Goal: Task Accomplishment & Management: Use online tool/utility

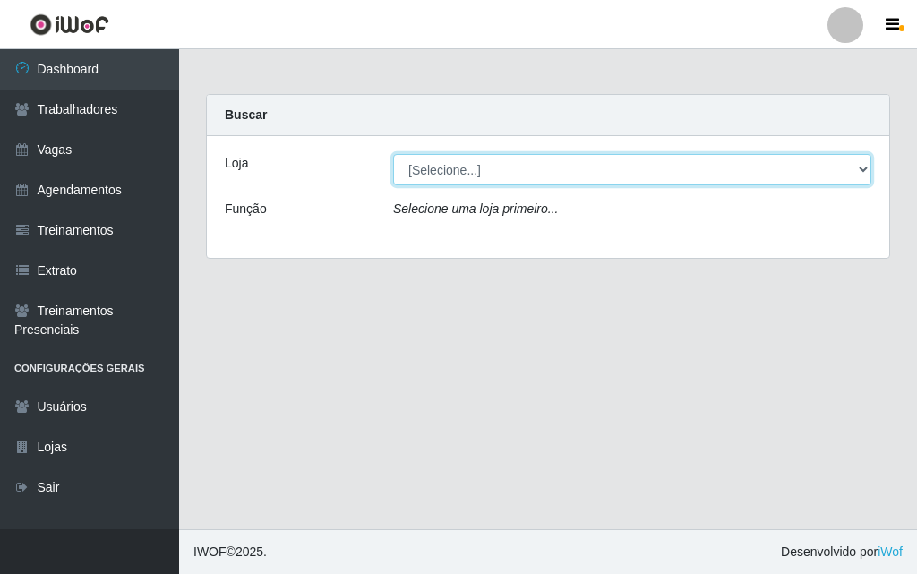
click at [402, 168] on select "[Selecione...] A fazendinha" at bounding box center [632, 169] width 478 height 31
select select "70"
click at [393, 154] on select "[Selecione...] A fazendinha" at bounding box center [632, 169] width 478 height 31
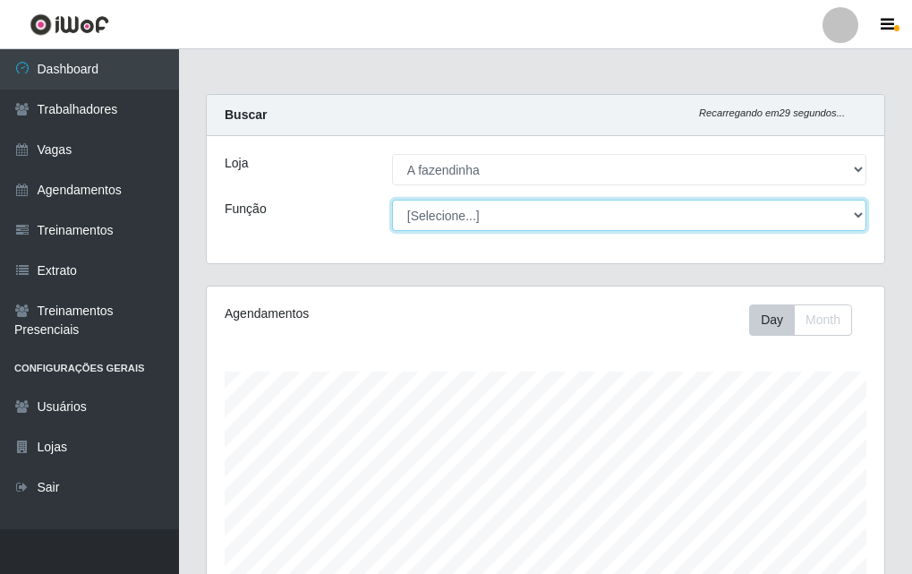
scroll to position [371, 678]
click at [468, 214] on select "[Selecione...] ASG ASG + ASG ++ Balconista Embalador Embalador + Embalador ++ O…" at bounding box center [629, 215] width 474 height 31
select select "79"
click at [392, 200] on select "[Selecione...] ASG ASG + ASG ++ Balconista Embalador Embalador + Embalador ++ O…" at bounding box center [629, 215] width 474 height 31
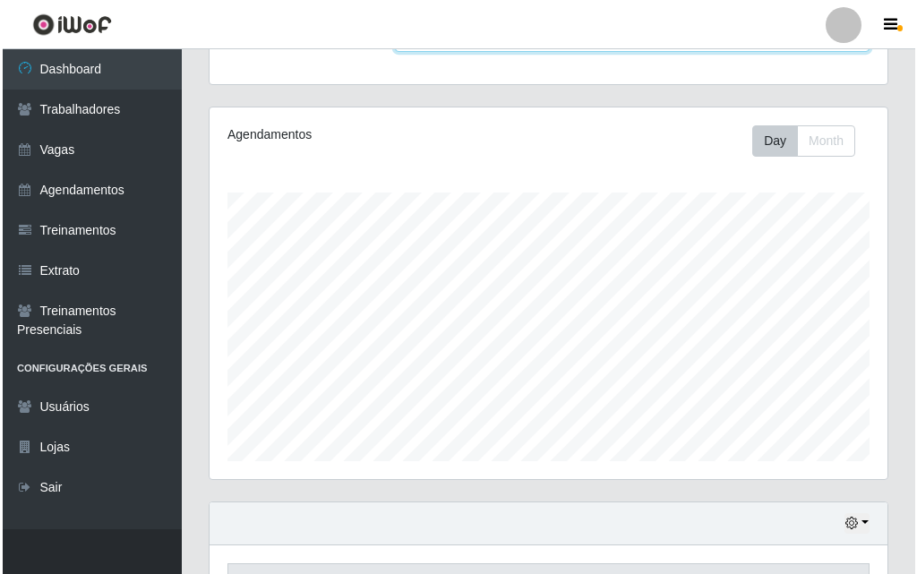
scroll to position [446, 0]
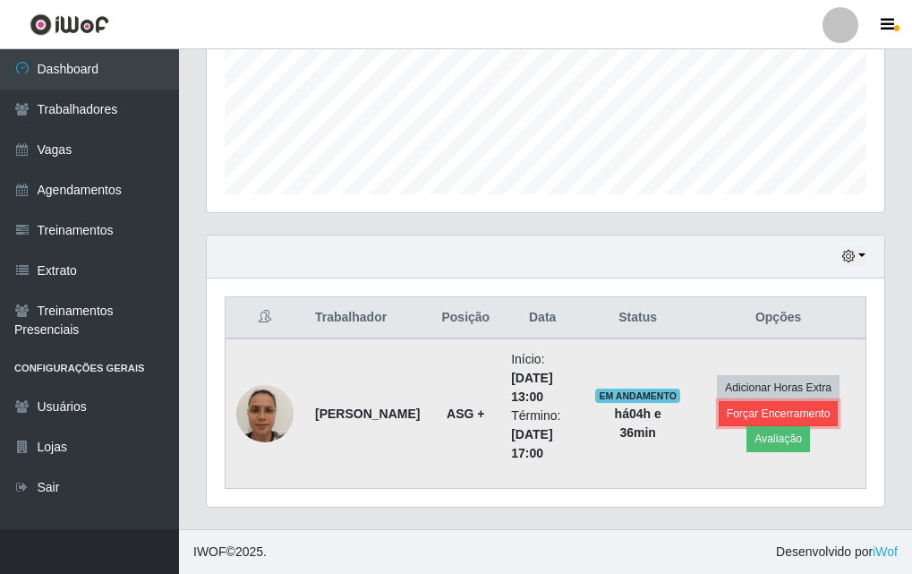
click at [761, 417] on button "Forçar Encerramento" at bounding box center [779, 413] width 120 height 25
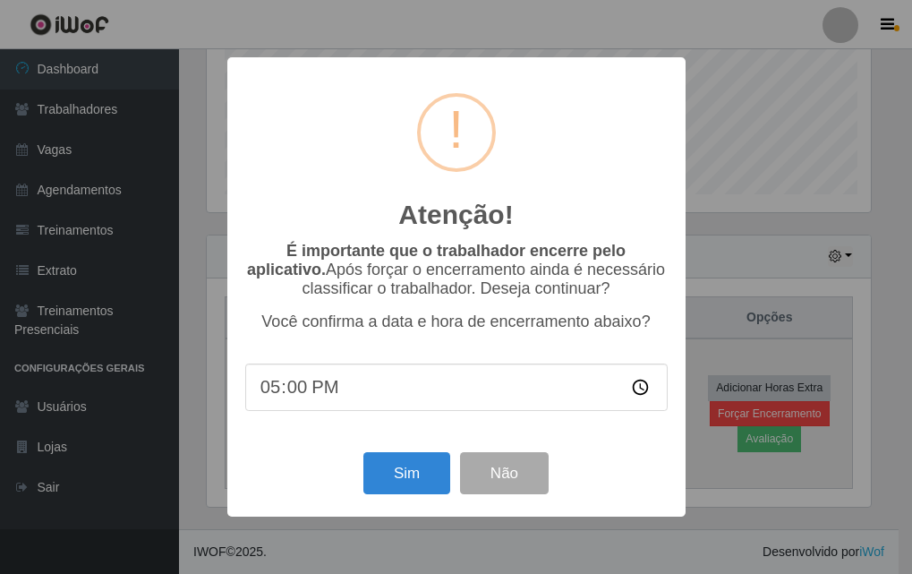
scroll to position [371, 669]
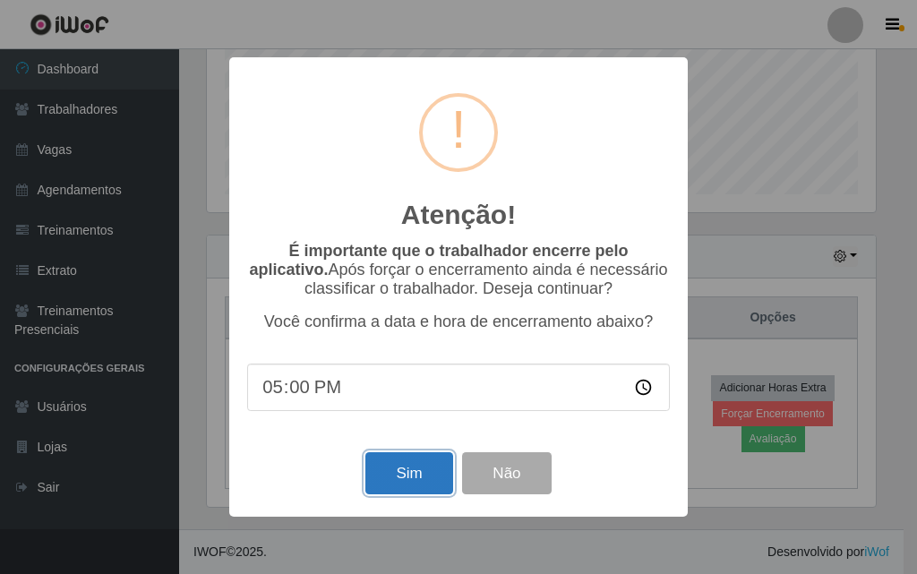
click at [415, 474] on button "Sim" at bounding box center [408, 473] width 87 height 42
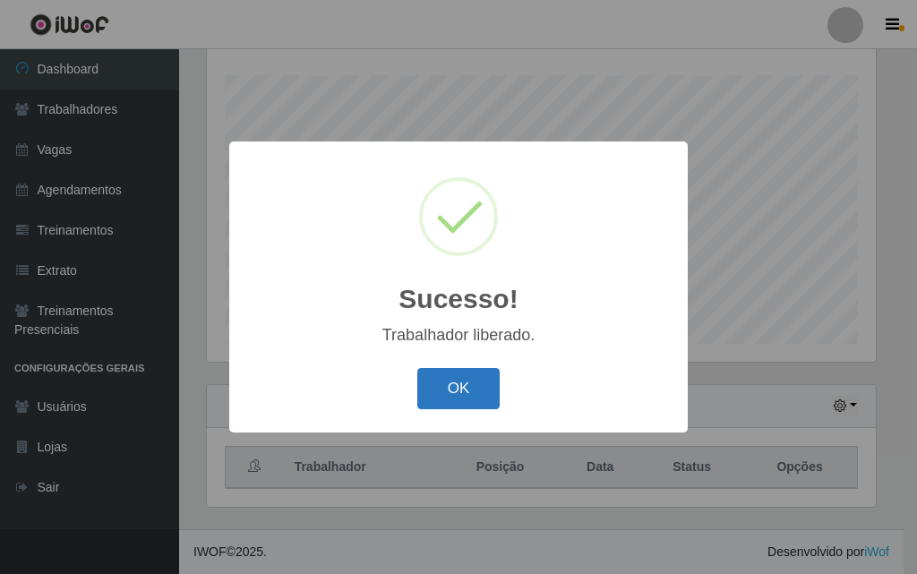
click at [475, 391] on button "OK" at bounding box center [458, 389] width 83 height 42
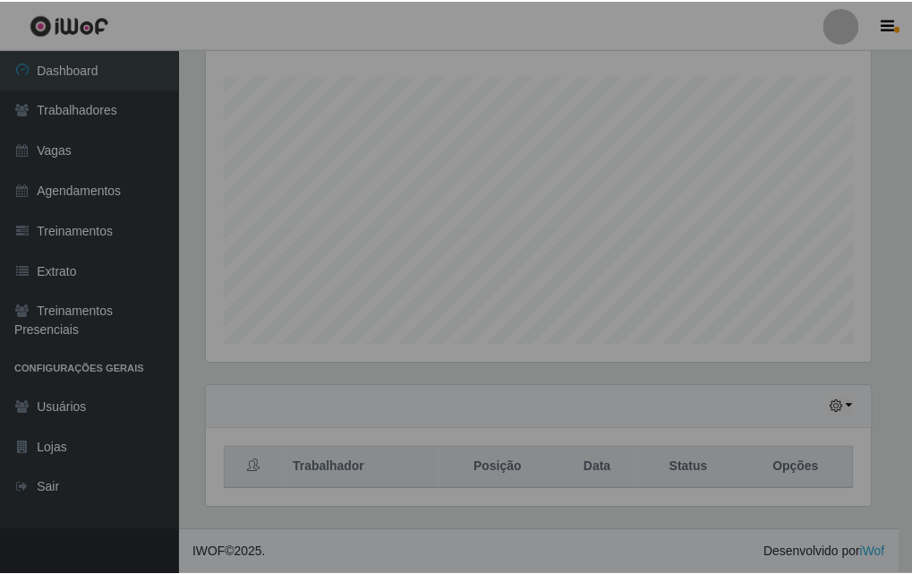
scroll to position [371, 678]
